Goal: Task Accomplishment & Management: Complete application form

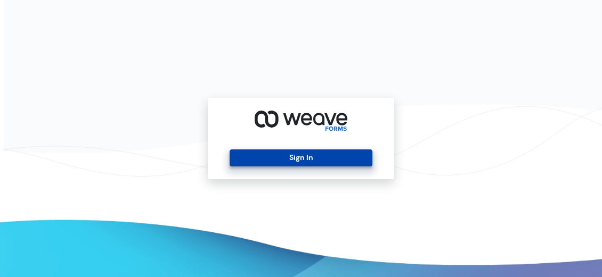
click at [281, 154] on button "Sign In" at bounding box center [301, 158] width 142 height 17
